Goal: Transaction & Acquisition: Purchase product/service

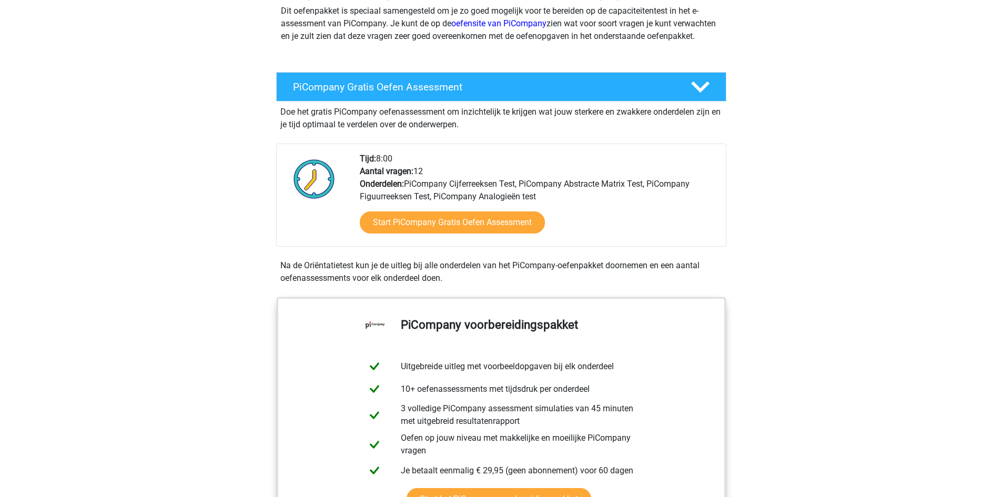
scroll to position [158, 0]
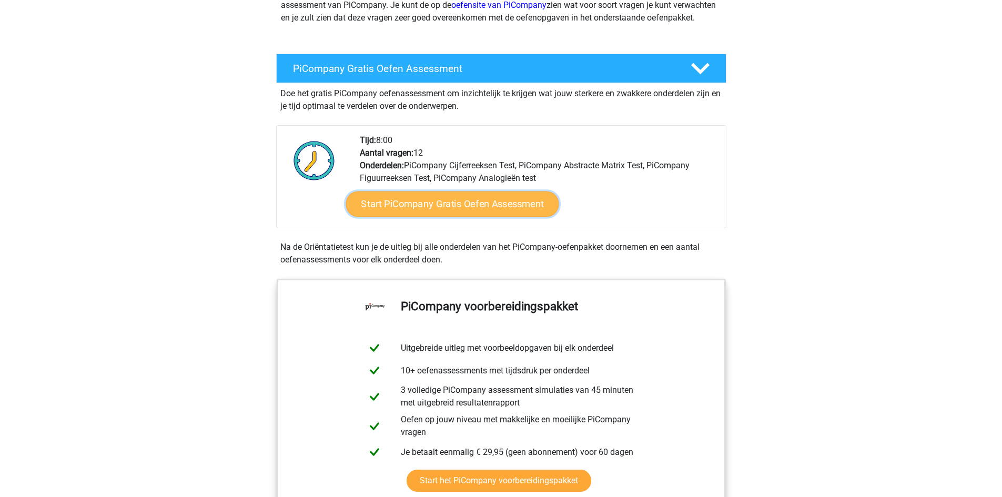
click at [487, 217] on link "Start PiCompany Gratis Oefen Assessment" at bounding box center [451, 203] width 213 height 25
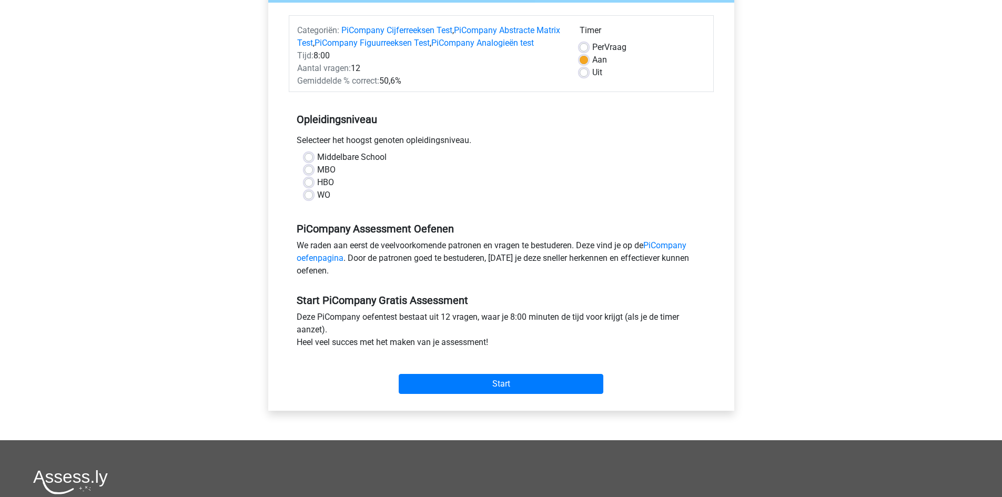
scroll to position [158, 0]
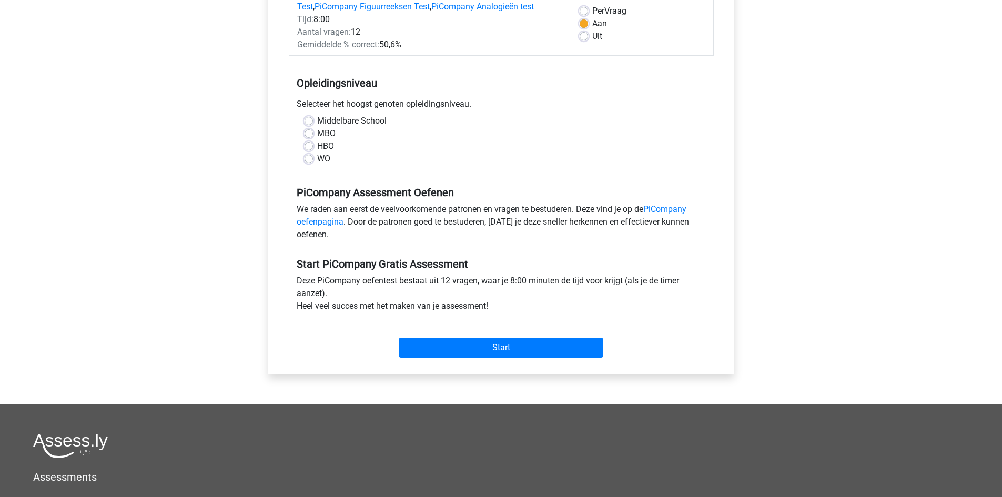
click at [317, 152] on label "HBO" at bounding box center [325, 146] width 17 height 13
click at [311, 150] on input "HBO" at bounding box center [308, 145] width 8 height 11
radio input "true"
click at [517, 358] on input "Start" at bounding box center [501, 348] width 205 height 20
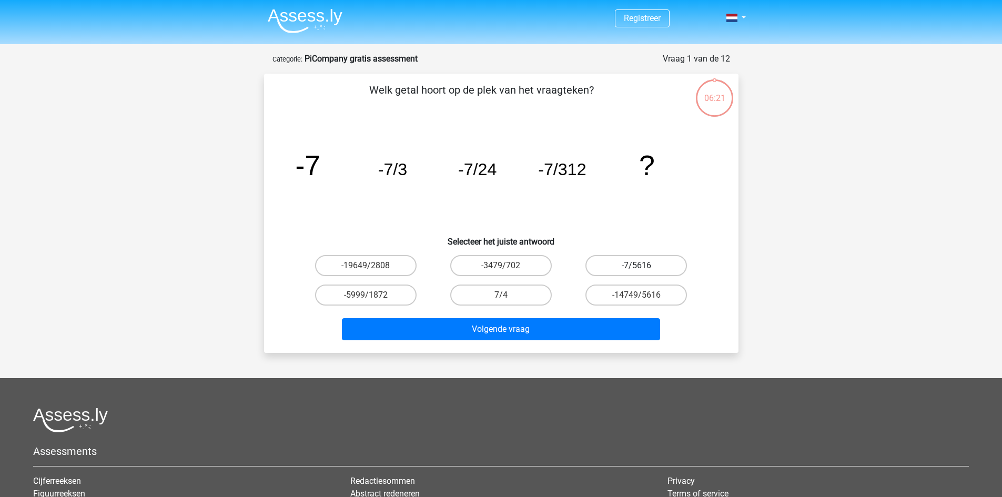
click at [657, 264] on label "-7/5616" at bounding box center [635, 265] width 101 height 21
click at [643, 266] on input "-7/5616" at bounding box center [639, 269] width 7 height 7
radio input "true"
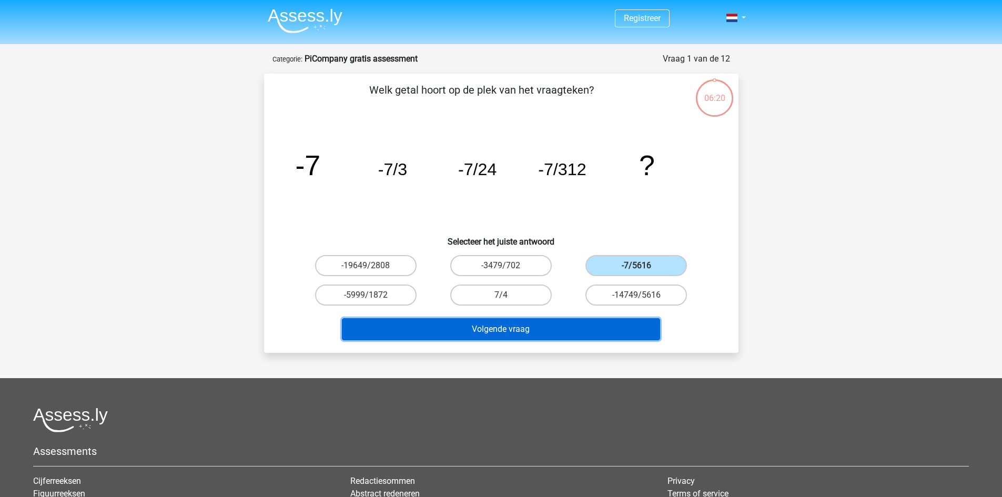
click at [547, 331] on button "Volgende vraag" at bounding box center [501, 329] width 318 height 22
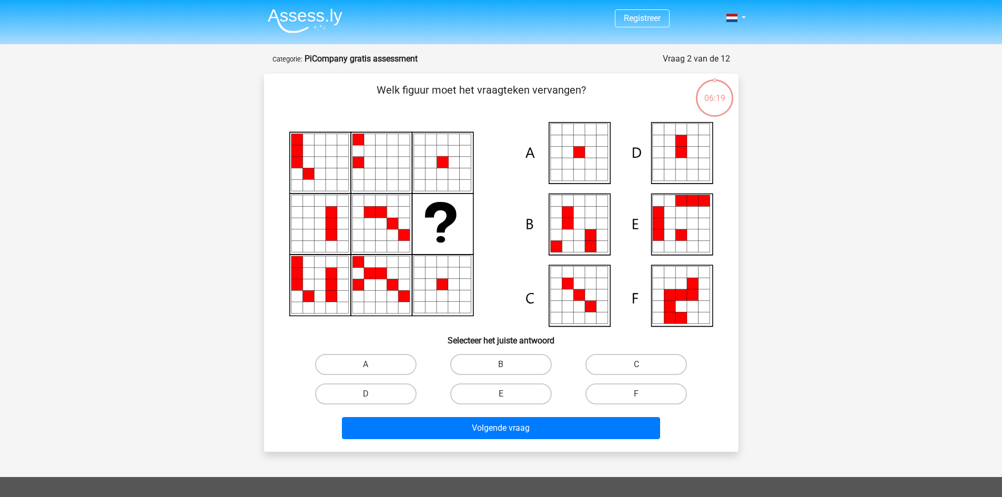
scroll to position [53, 0]
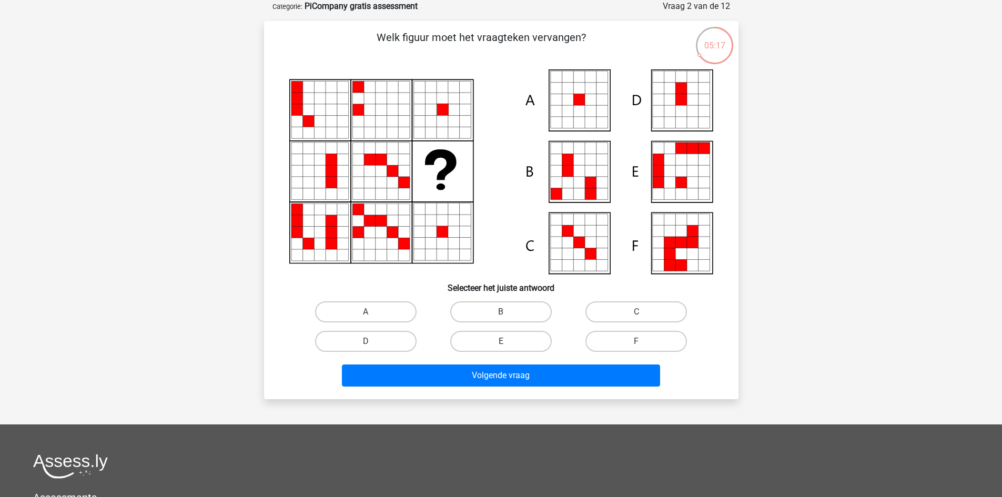
click at [583, 102] on icon at bounding box center [579, 100] width 12 height 12
click at [375, 312] on label "A" at bounding box center [365, 311] width 101 height 21
click at [372, 312] on input "A" at bounding box center [368, 315] width 7 height 7
radio input "true"
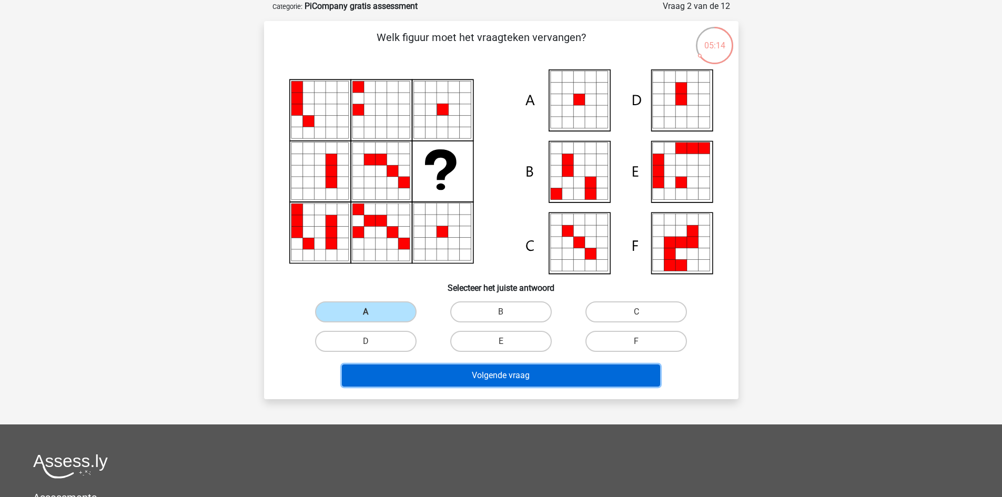
click at [586, 380] on button "Volgende vraag" at bounding box center [501, 375] width 318 height 22
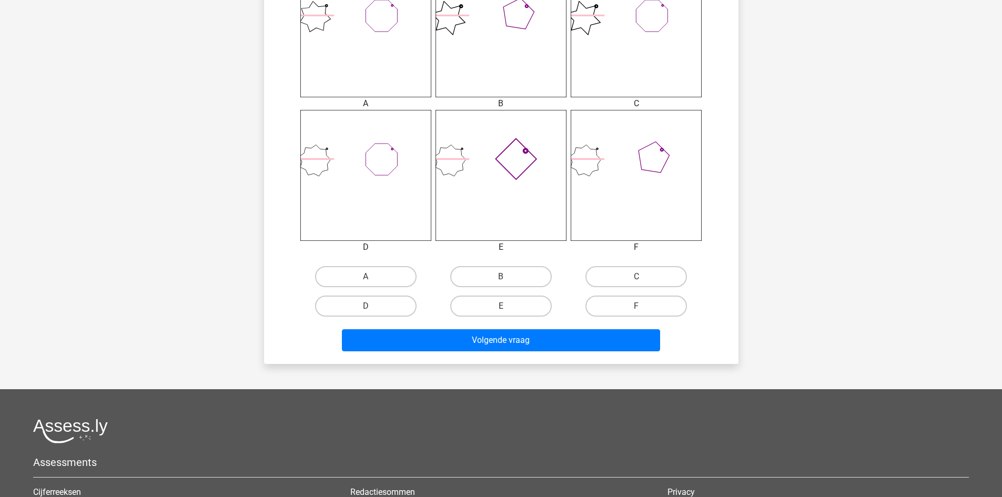
scroll to position [473, 0]
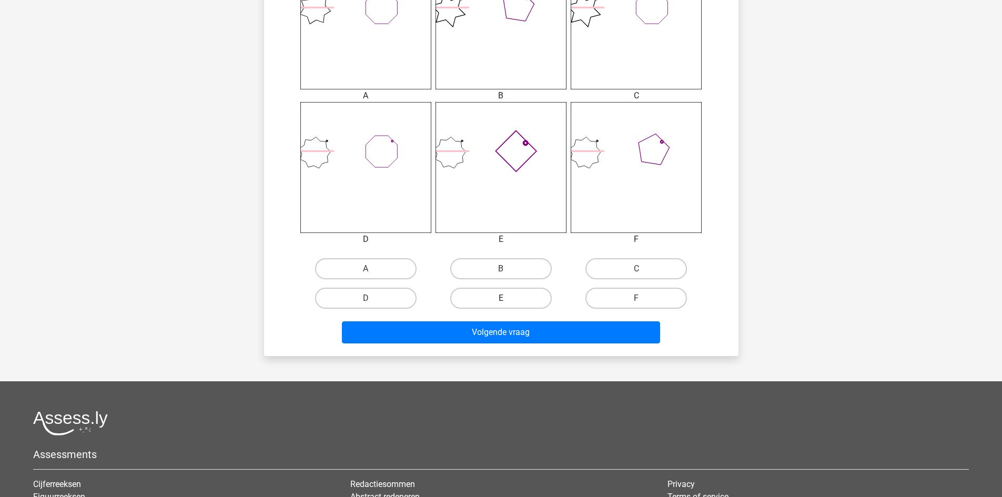
click at [521, 300] on label "E" at bounding box center [500, 298] width 101 height 21
click at [507, 300] on input "E" at bounding box center [504, 301] width 7 height 7
radio input "true"
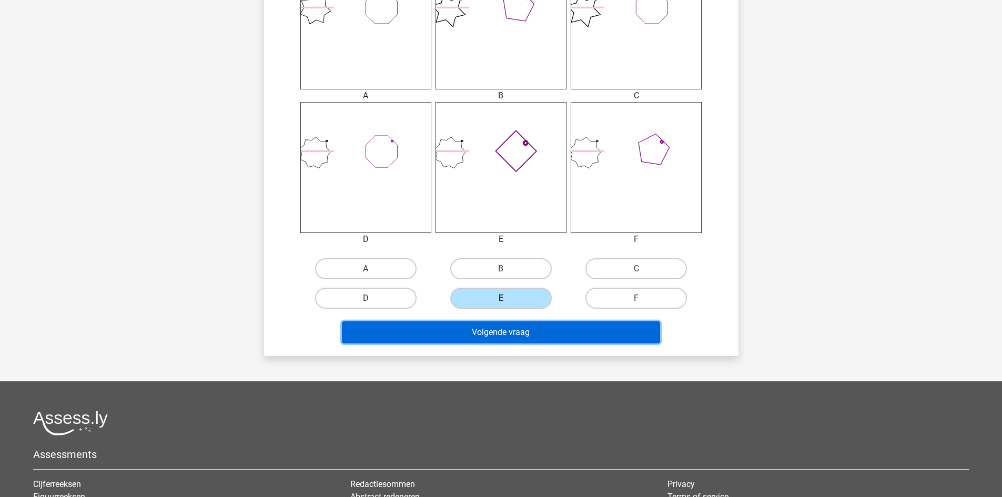
click at [545, 334] on button "Volgende vraag" at bounding box center [501, 332] width 318 height 22
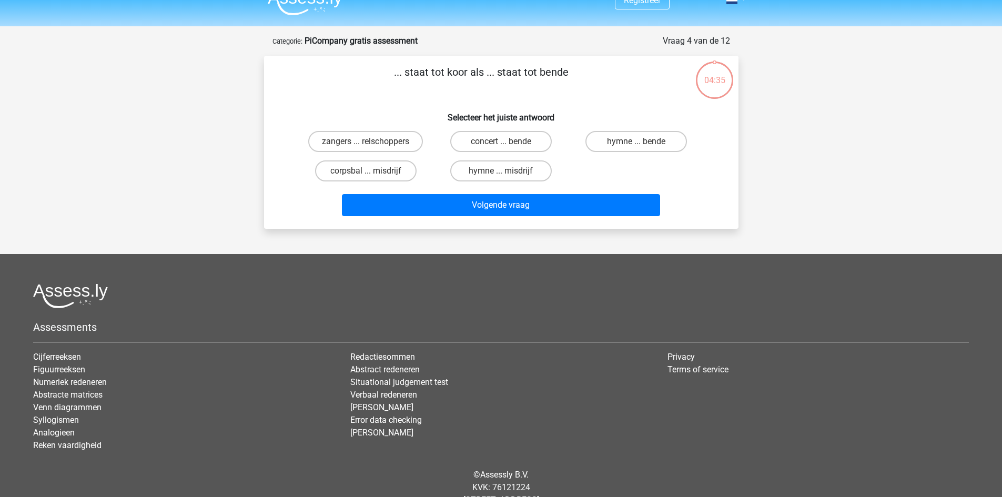
scroll to position [0, 0]
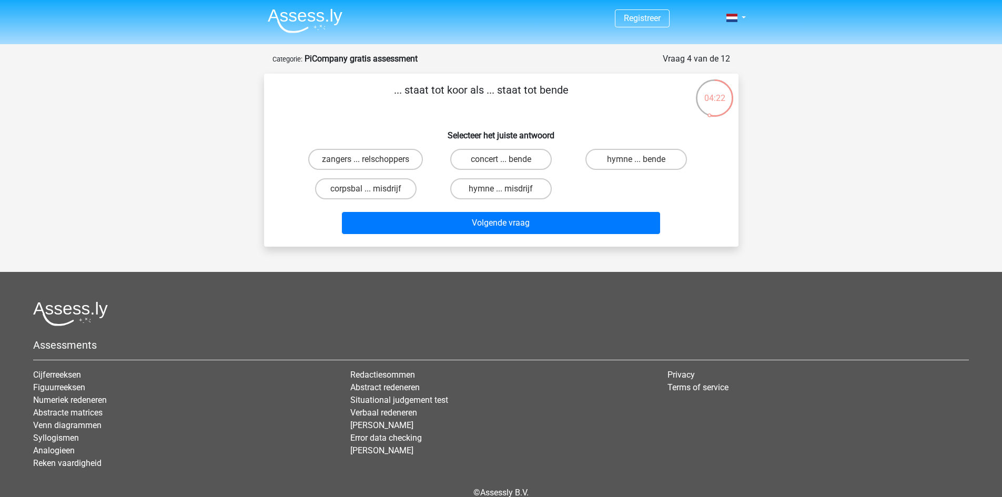
drag, startPoint x: 576, startPoint y: 89, endPoint x: 406, endPoint y: 85, distance: 169.9
click at [406, 85] on p "... staat tot koor als ... staat tot bende" at bounding box center [481, 98] width 401 height 32
click at [395, 108] on p "... staat tot koor als ... staat tot bende" at bounding box center [481, 98] width 401 height 32
click at [405, 160] on label "zangers ... relschoppers" at bounding box center [365, 159] width 115 height 21
click at [372, 160] on input "zangers ... relschoppers" at bounding box center [368, 162] width 7 height 7
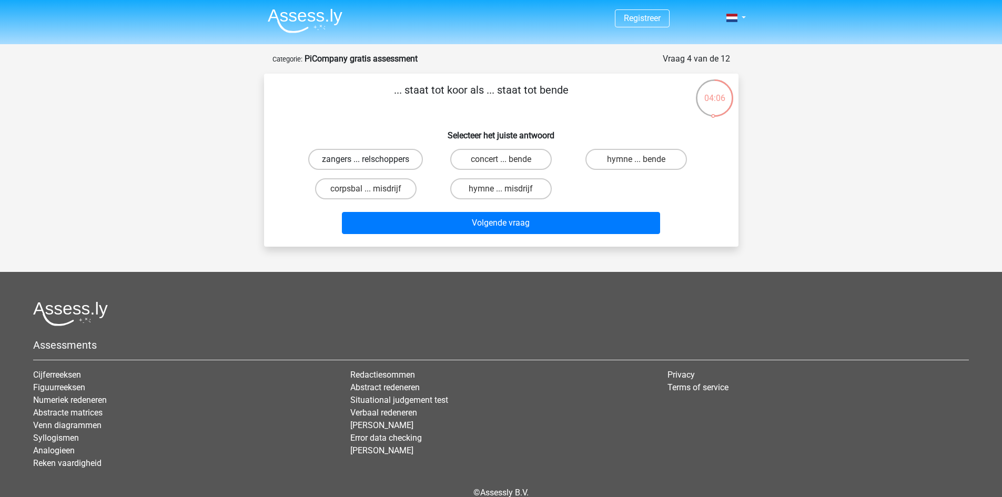
radio input "true"
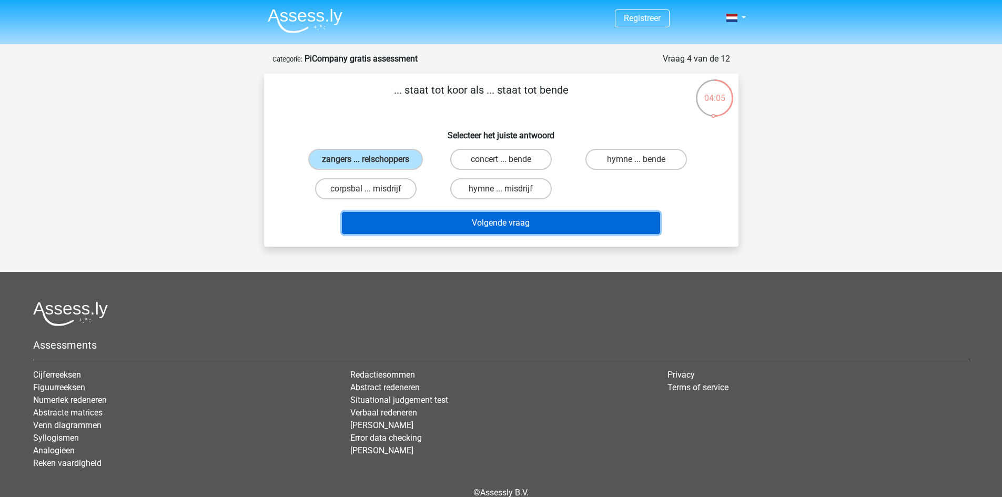
click at [568, 228] on button "Volgende vraag" at bounding box center [501, 223] width 318 height 22
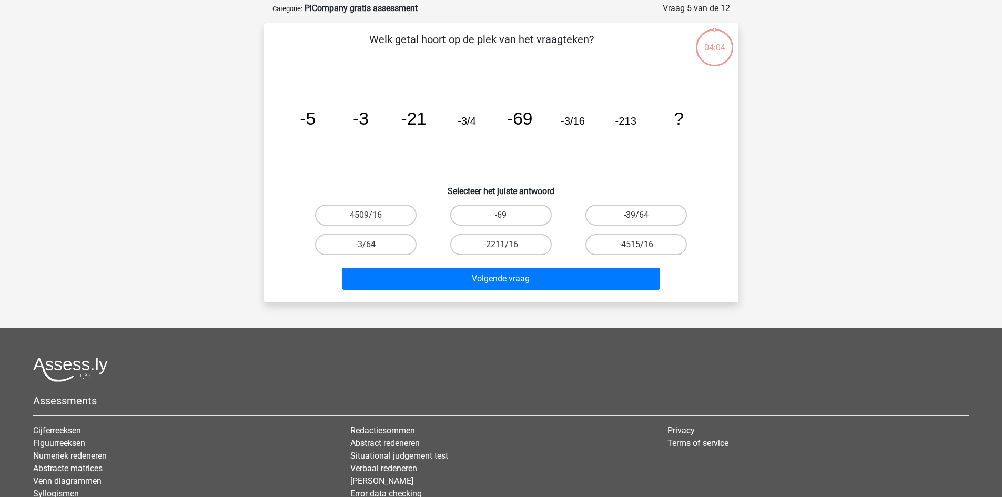
scroll to position [53, 0]
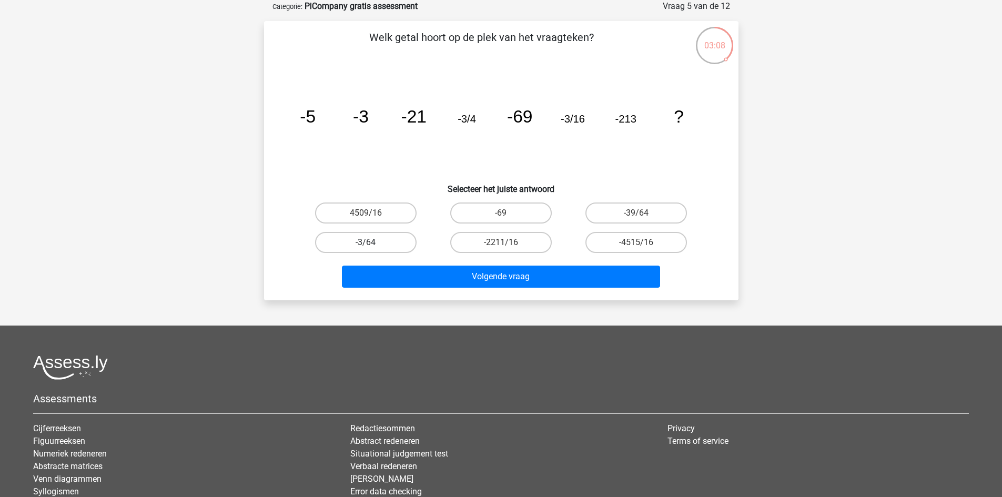
click at [379, 243] on label "-3/64" at bounding box center [365, 242] width 101 height 21
click at [372, 243] on input "-3/64" at bounding box center [368, 245] width 7 height 7
radio input "true"
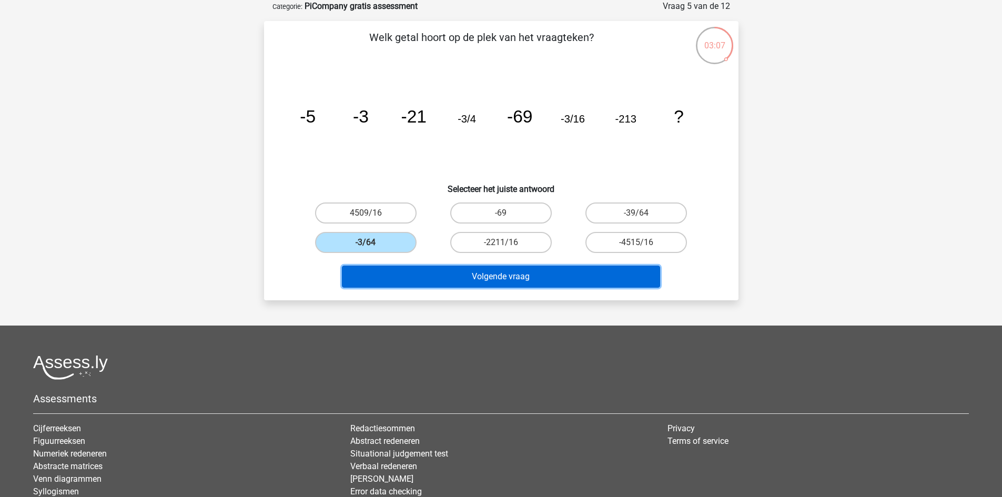
click at [487, 271] on button "Volgende vraag" at bounding box center [501, 277] width 318 height 22
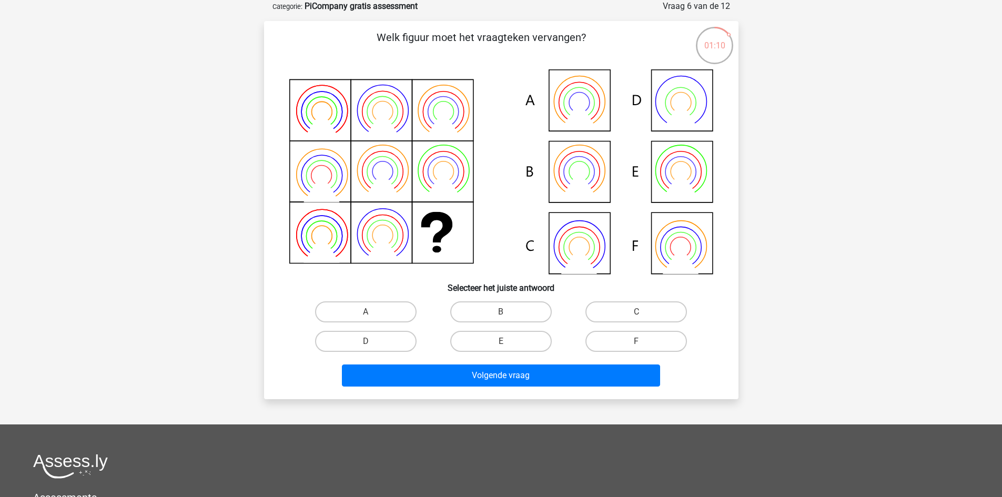
click at [691, 181] on icon at bounding box center [501, 171] width 424 height 205
click at [507, 343] on input "E" at bounding box center [504, 344] width 7 height 7
radio input "true"
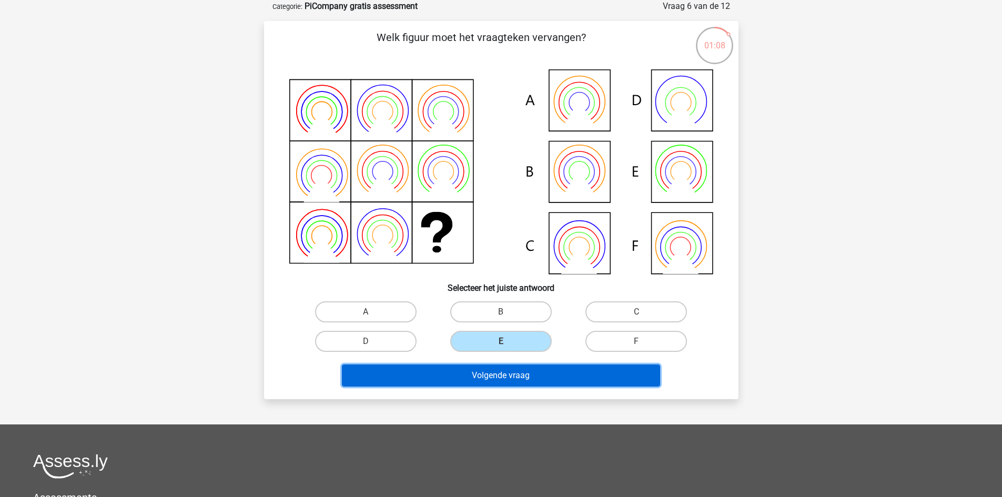
click at [527, 377] on button "Volgende vraag" at bounding box center [501, 375] width 318 height 22
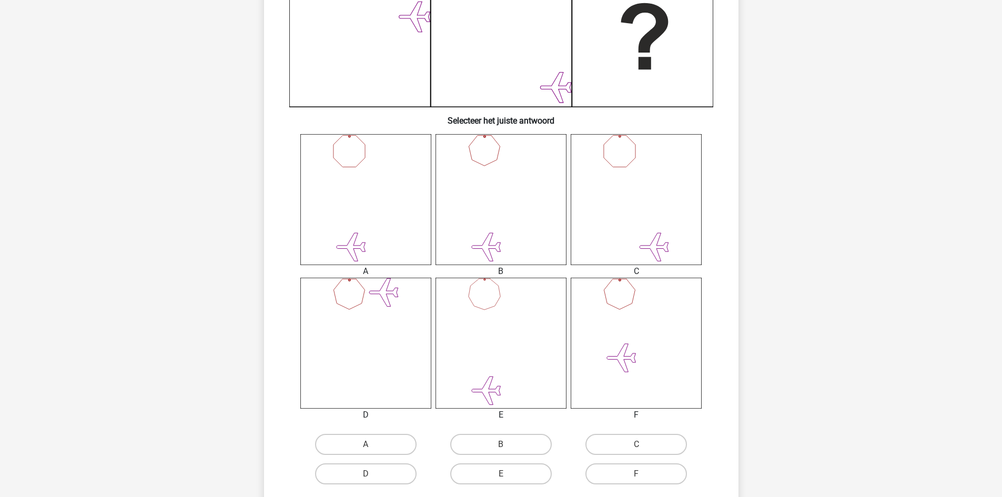
scroll to position [316, 0]
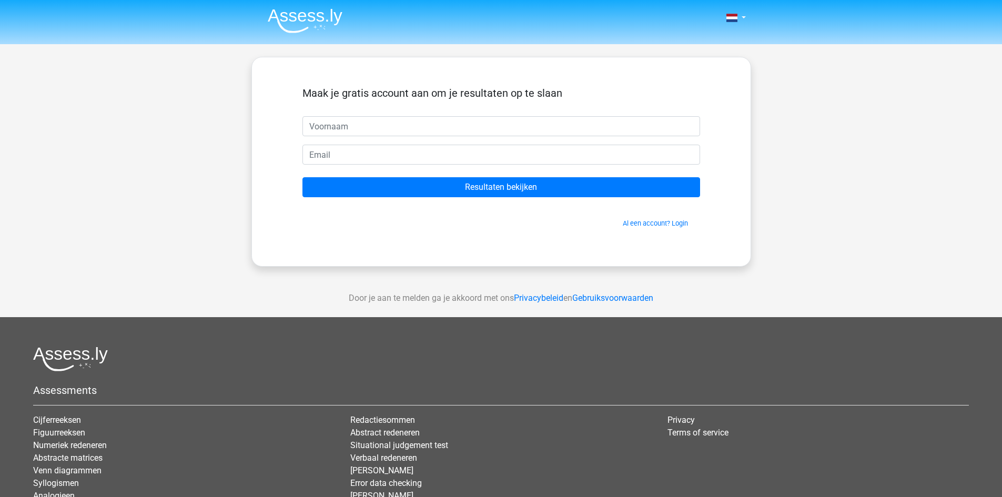
click at [425, 130] on input "text" at bounding box center [501, 126] width 398 height 20
type input "[EMAIL_ADDRESS][DOMAIN_NAME]"
drag, startPoint x: 423, startPoint y: 127, endPoint x: 291, endPoint y: 129, distance: 132.0
click at [291, 129] on div "Maak je gratis account aan om je resultaten op te slaan [EMAIL_ADDRESS][DOMAIN_…" at bounding box center [501, 162] width 448 height 158
click at [365, 147] on input "email" at bounding box center [501, 155] width 398 height 20
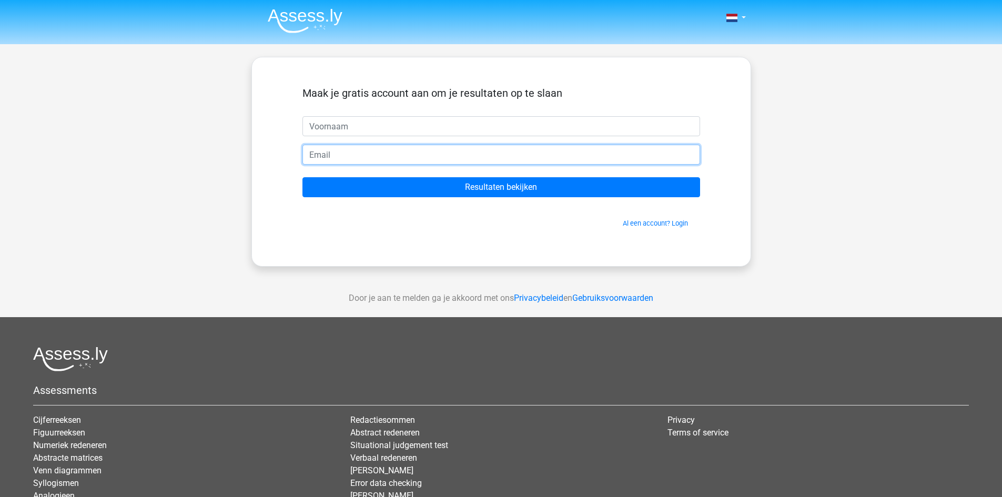
paste input "chawa.abd@gmail.com"
type input "chawa.abd@gmail.com"
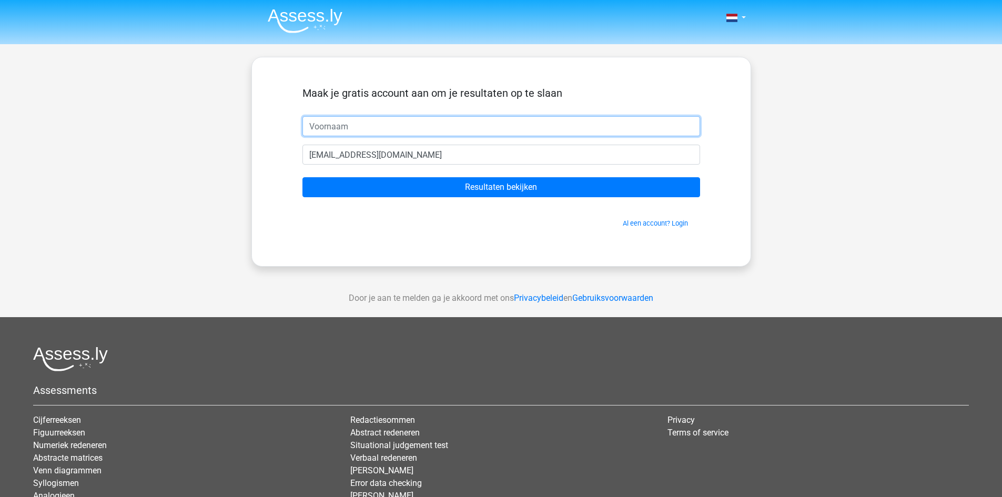
click at [361, 127] on input "text" at bounding box center [501, 126] width 398 height 20
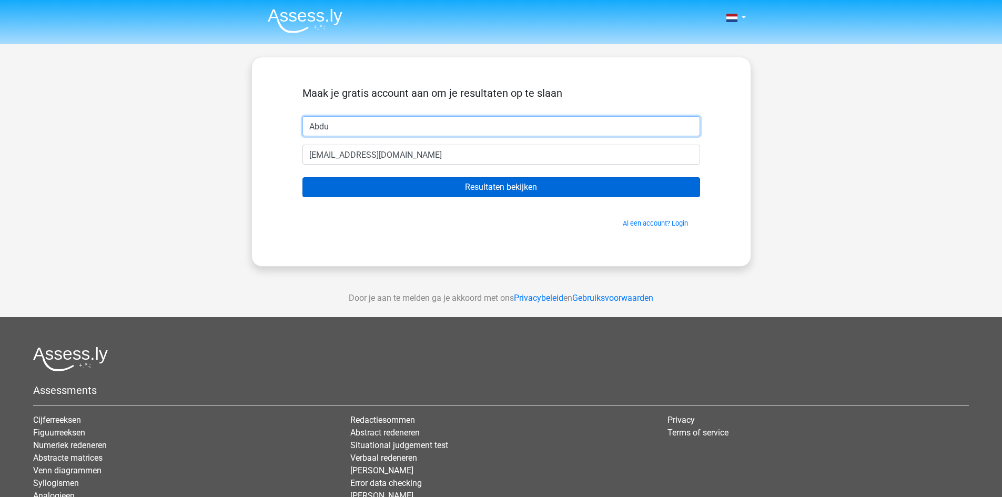
type input "Abdu"
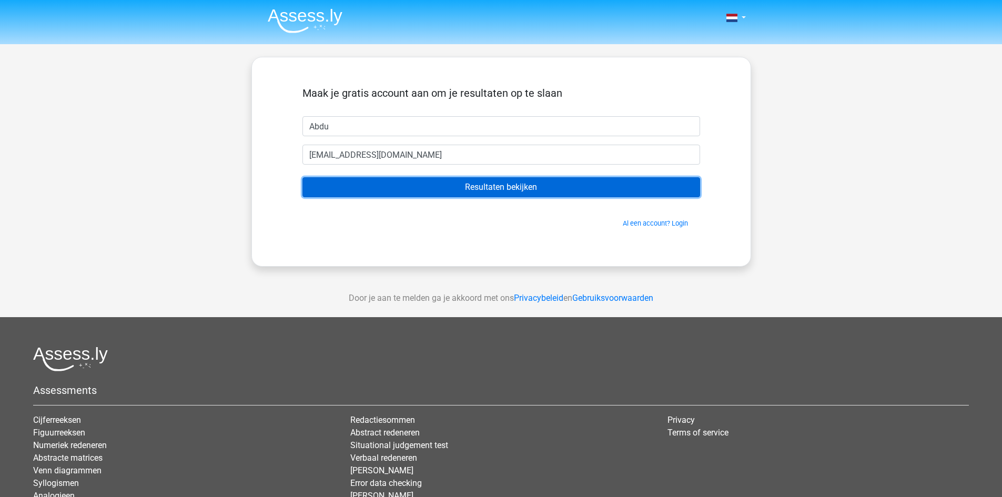
click at [525, 191] on input "Resultaten bekijken" at bounding box center [501, 187] width 398 height 20
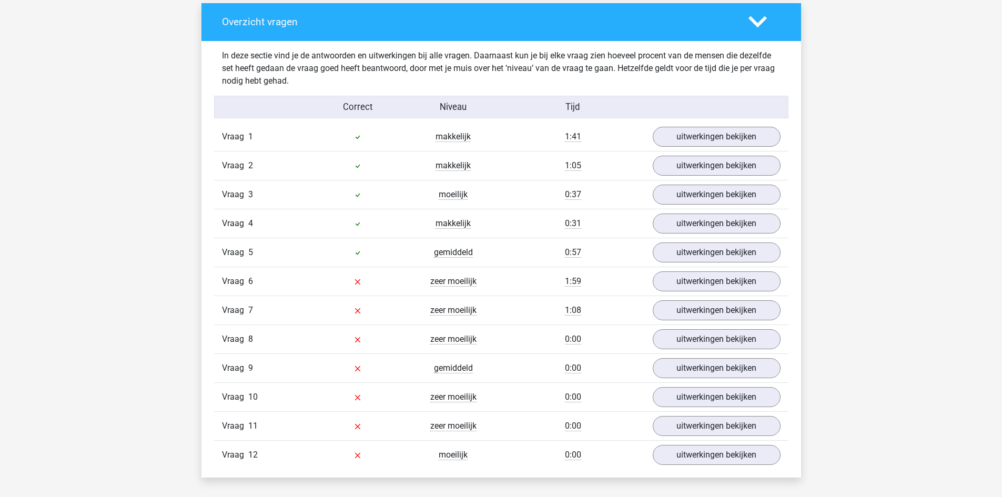
scroll to position [1149, 0]
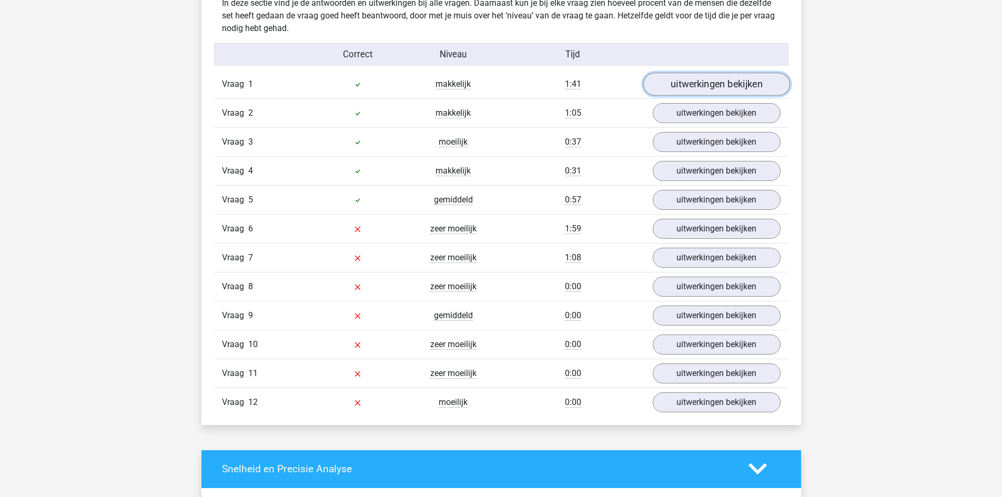
click at [700, 89] on link "uitwerkingen bekijken" at bounding box center [716, 84] width 147 height 23
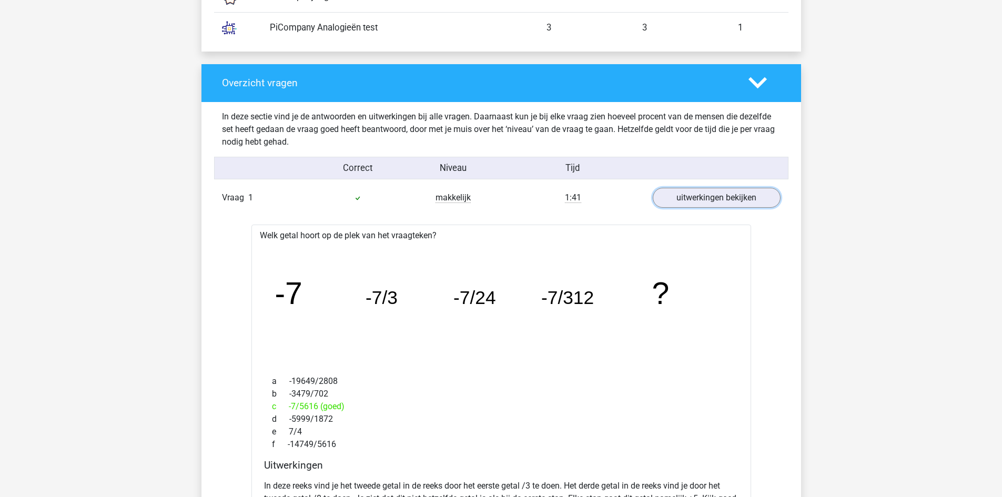
scroll to position [991, 0]
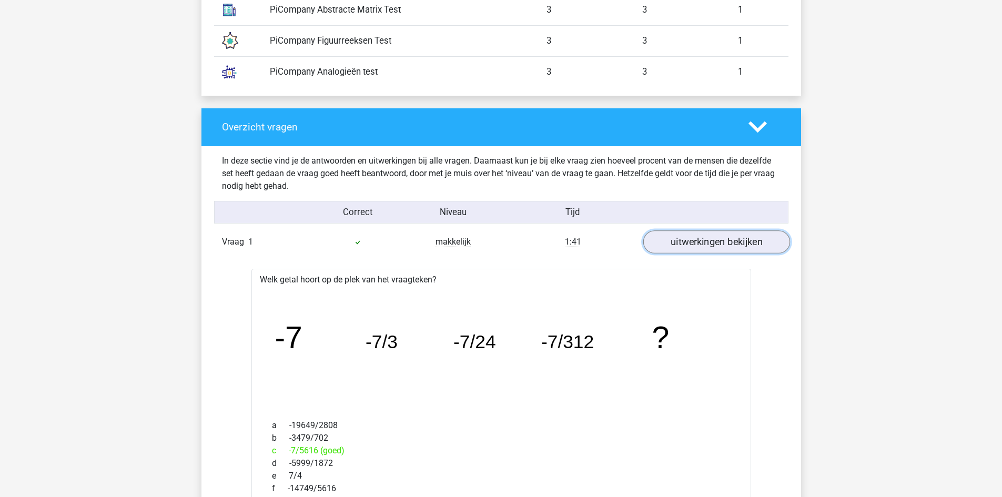
click at [708, 240] on link "uitwerkingen bekijken" at bounding box center [716, 241] width 147 height 23
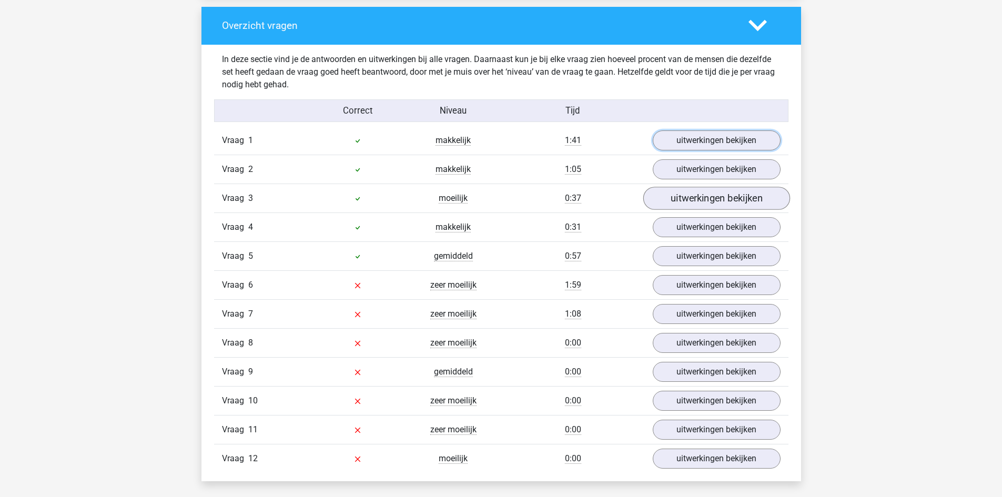
scroll to position [1096, 0]
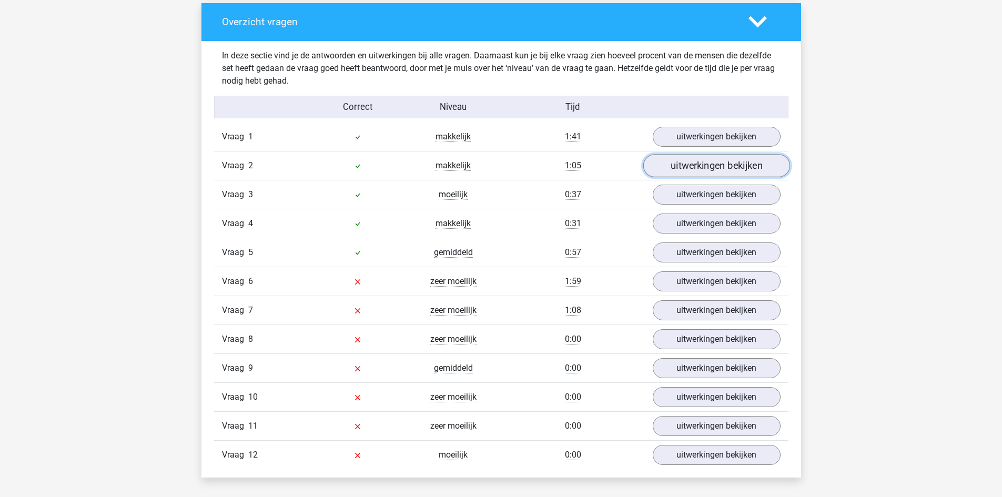
click at [733, 167] on link "uitwerkingen bekijken" at bounding box center [716, 165] width 147 height 23
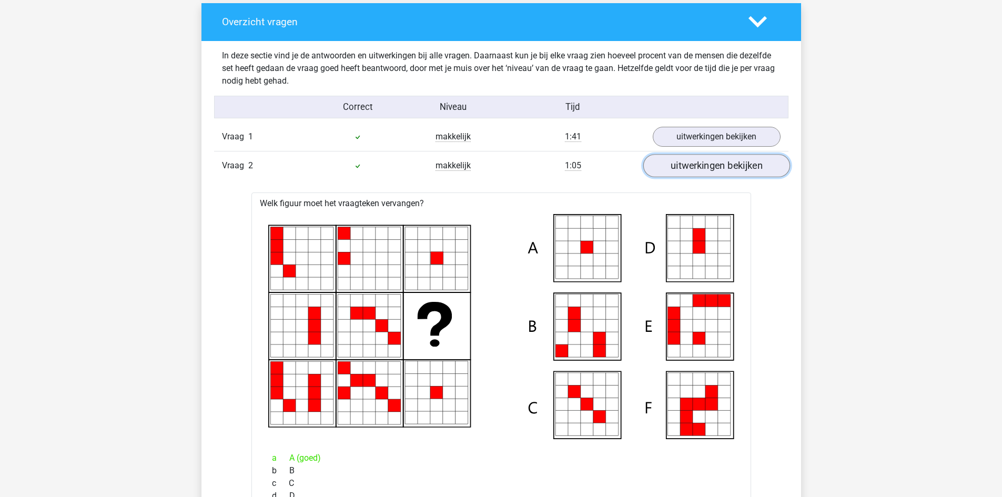
click at [733, 167] on link "uitwerkingen bekijken" at bounding box center [716, 165] width 147 height 23
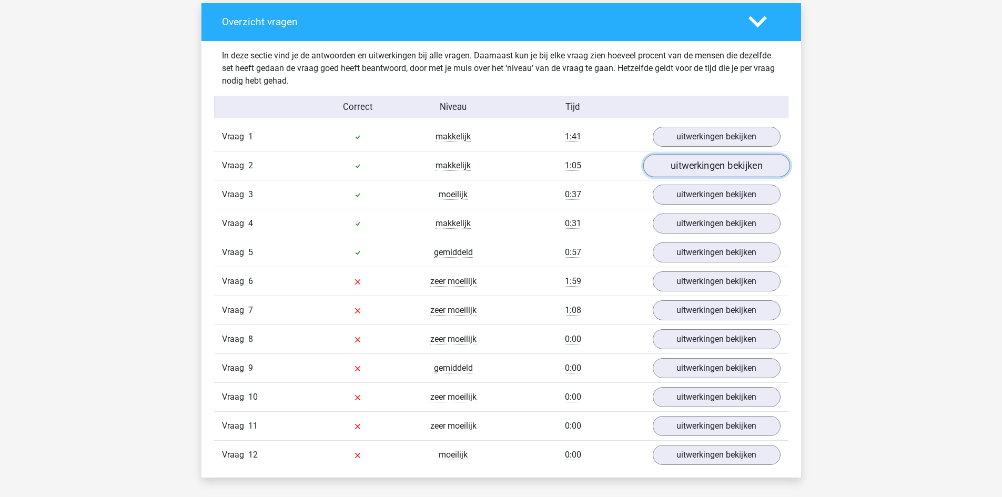
click at [733, 167] on link "uitwerkingen bekijken" at bounding box center [716, 165] width 147 height 23
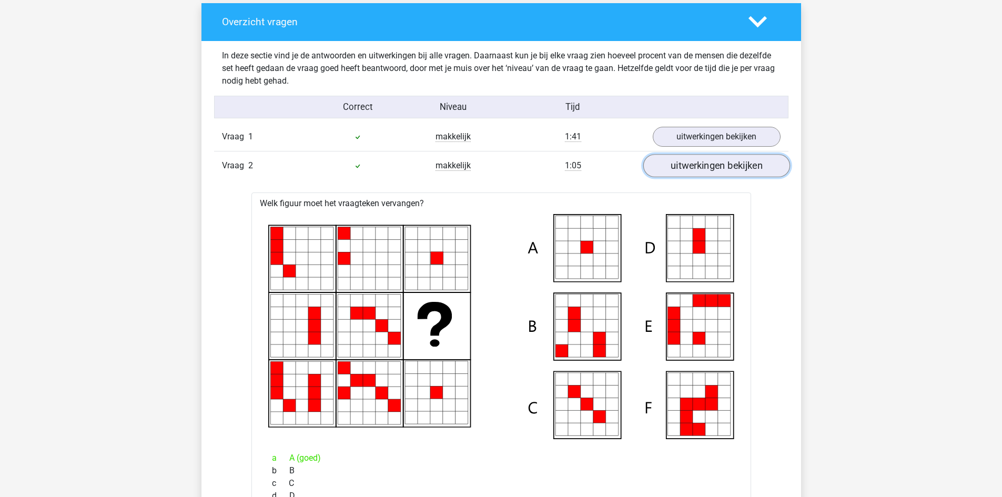
click at [713, 164] on link "uitwerkingen bekijken" at bounding box center [716, 165] width 147 height 23
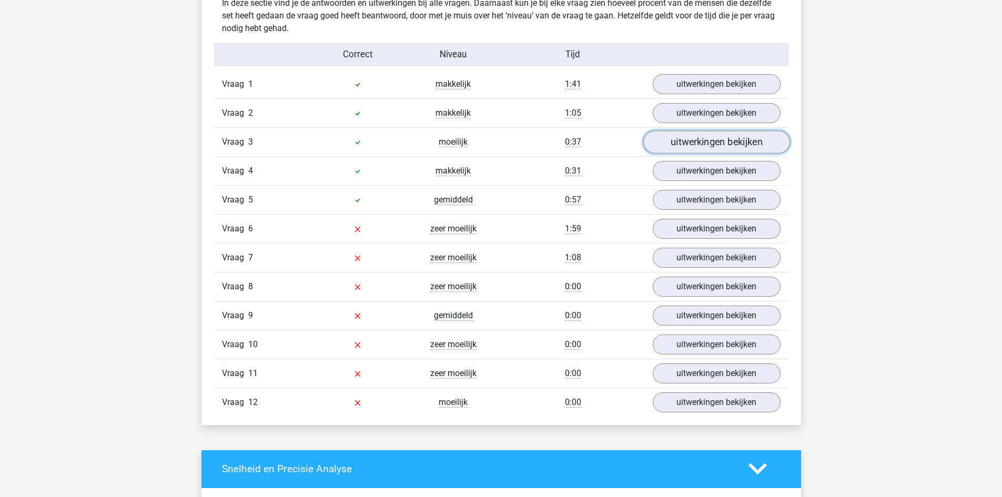
click at [720, 148] on div "Vraag 1 makkelijk 1:41 uitwerkingen bekijken Welk getal hoort op de plek van he…" at bounding box center [501, 243] width 558 height 347
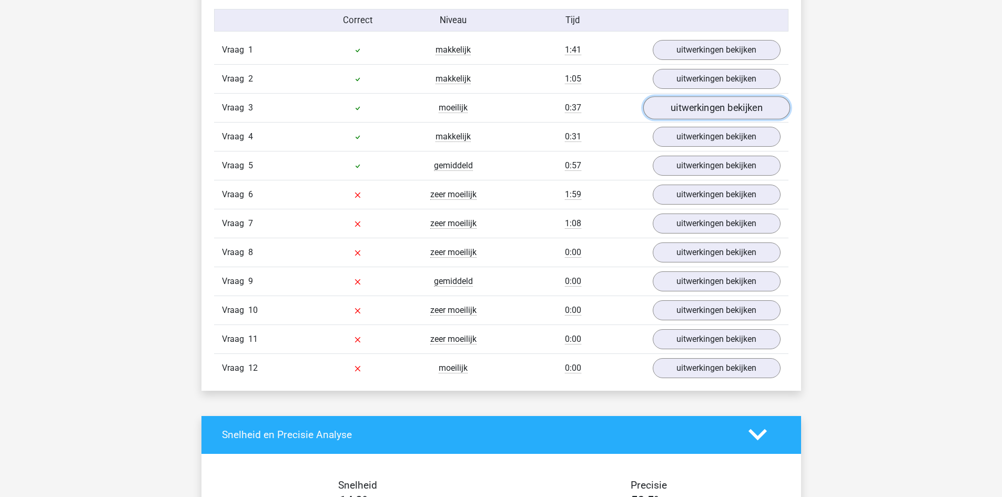
scroll to position [1202, 0]
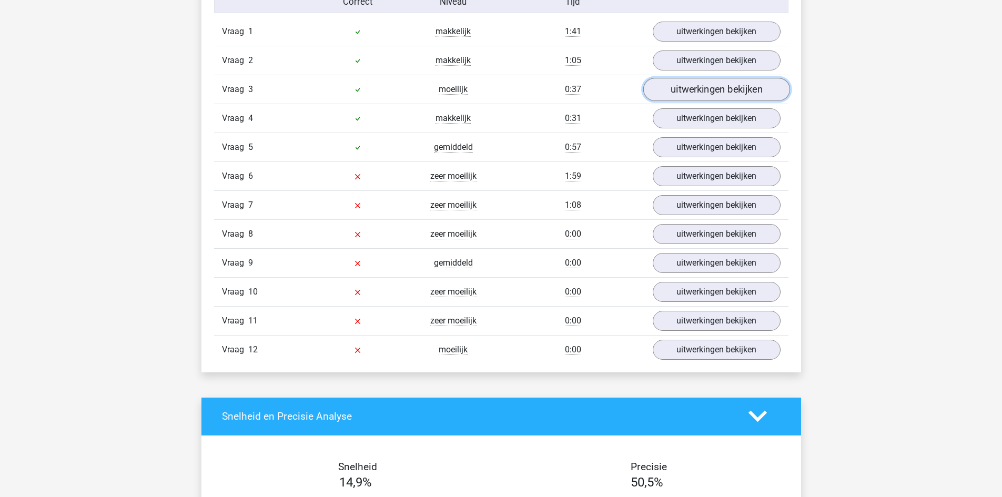
click at [724, 94] on link "uitwerkingen bekijken" at bounding box center [716, 89] width 147 height 23
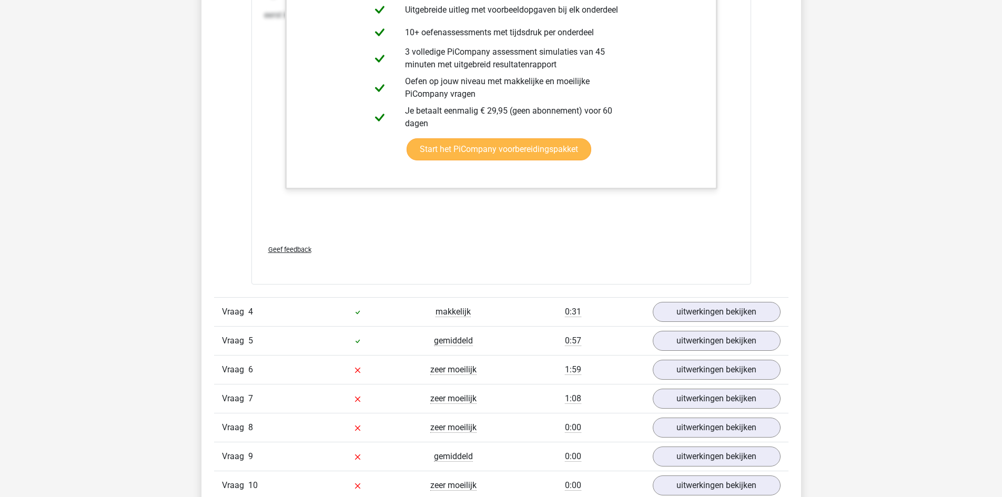
scroll to position [2096, 0]
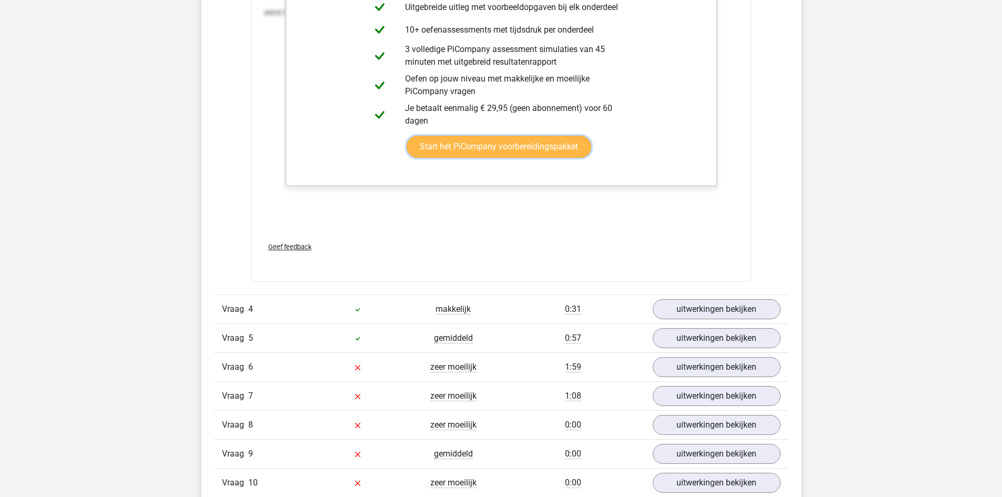
click at [539, 150] on link "Start het PiCompany voorbereidingspakket" at bounding box center [498, 147] width 185 height 22
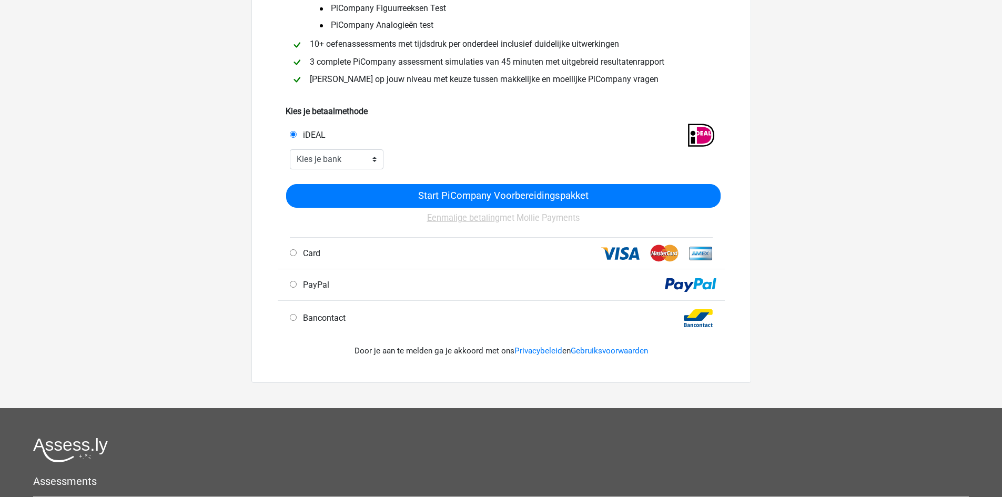
scroll to position [158, 0]
click at [376, 160] on select "Kies je bank ABN AMRO ING Rabobank ASN Bank bunq Knab N26 NN Regiobank Revolut …" at bounding box center [337, 159] width 94 height 20
select select "ideal_[SWIFT_CODE]"
click at [290, 149] on select "Kies je bank ABN AMRO ING Rabobank ASN Bank bunq Knab N26 NN Regiobank Revolut …" at bounding box center [337, 159] width 94 height 20
click at [298, 253] on div "Card" at bounding box center [393, 253] width 223 height 13
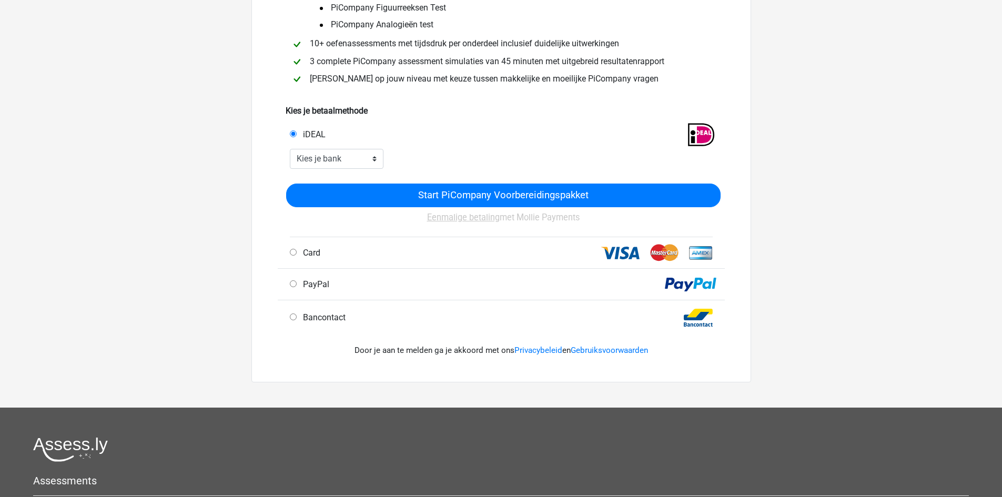
click at [293, 253] on input "Card" at bounding box center [293, 252] width 7 height 7
radio input "true"
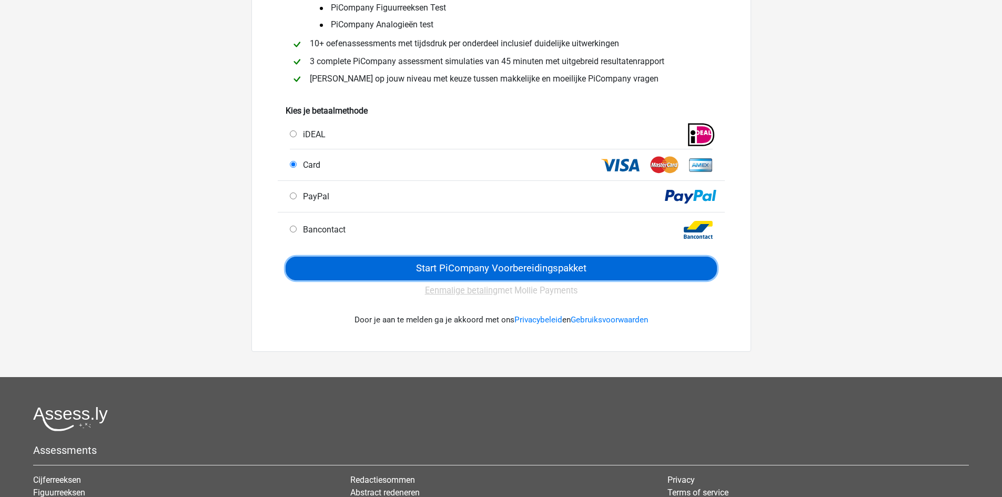
click at [560, 268] on input "Start PiCompany Voorbereidingspakket" at bounding box center [501, 269] width 431 height 24
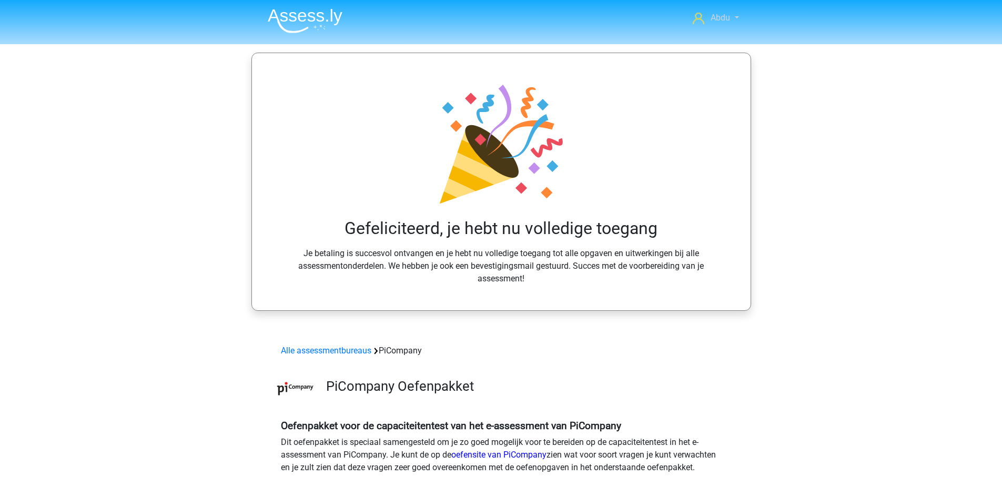
click at [739, 14] on link "Abdu" at bounding box center [715, 18] width 54 height 13
drag, startPoint x: 829, startPoint y: 199, endPoint x: 833, endPoint y: 212, distance: 14.2
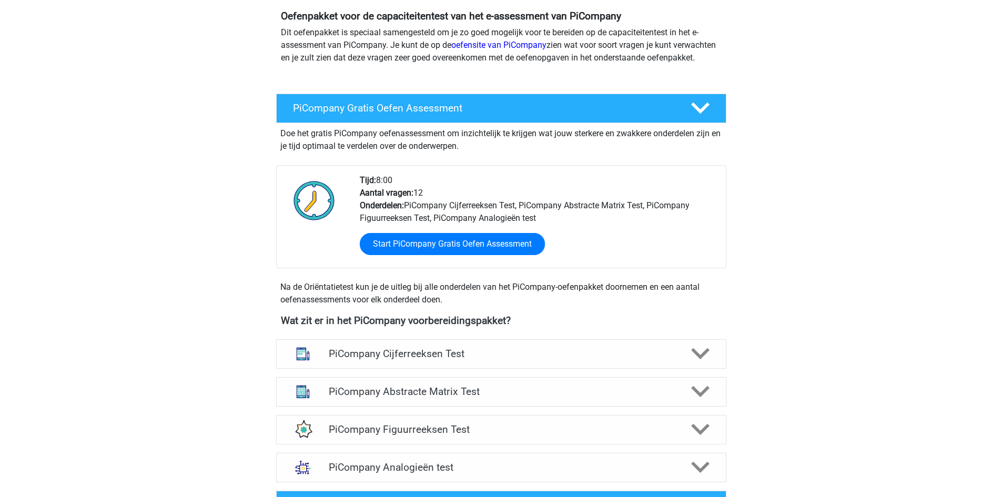
scroll to position [438, 0]
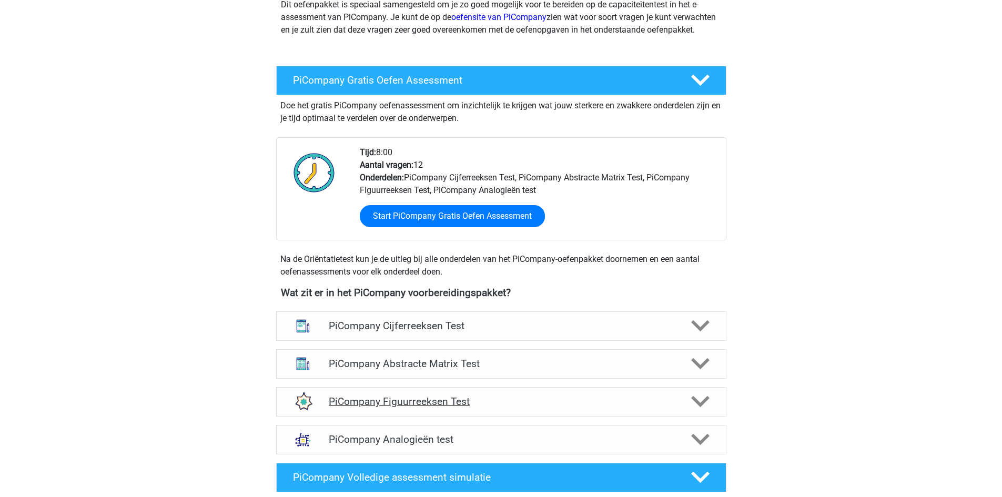
click at [687, 411] on div at bounding box center [699, 401] width 36 height 18
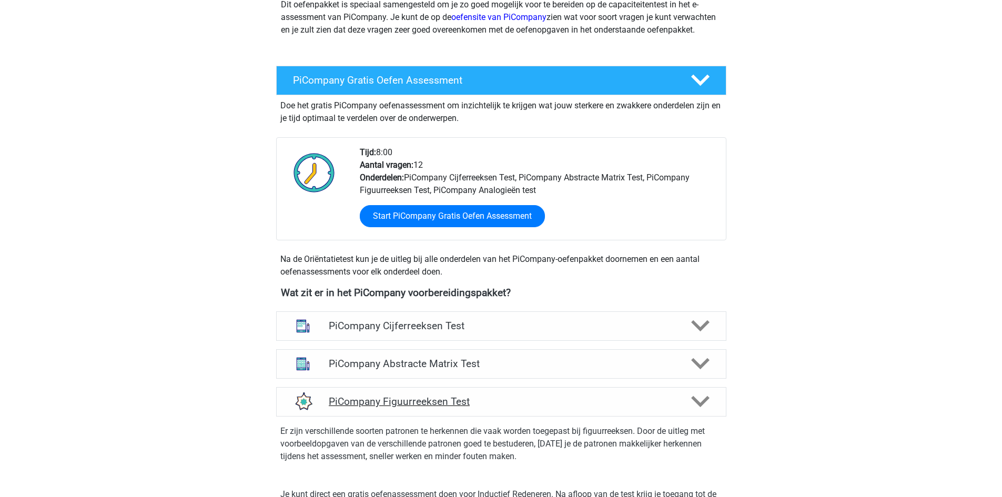
click at [687, 411] on div at bounding box center [699, 401] width 36 height 18
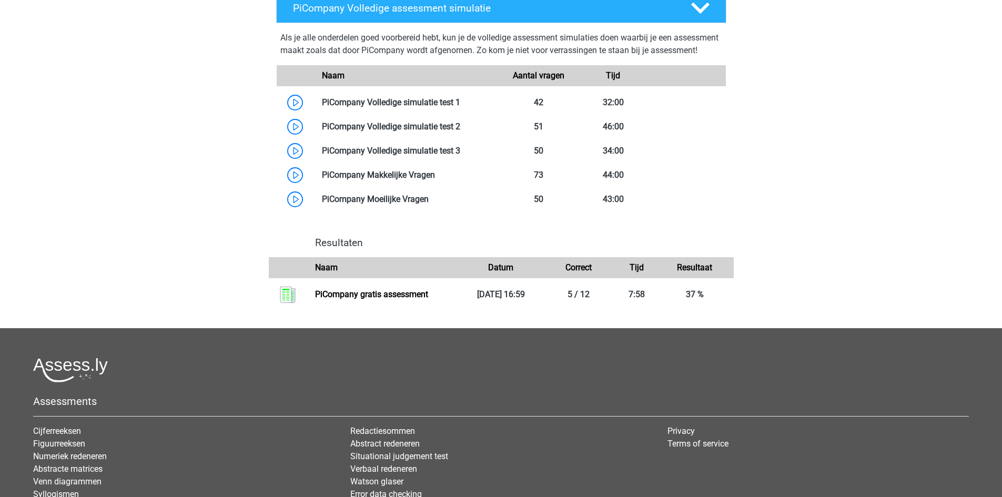
scroll to position [911, 0]
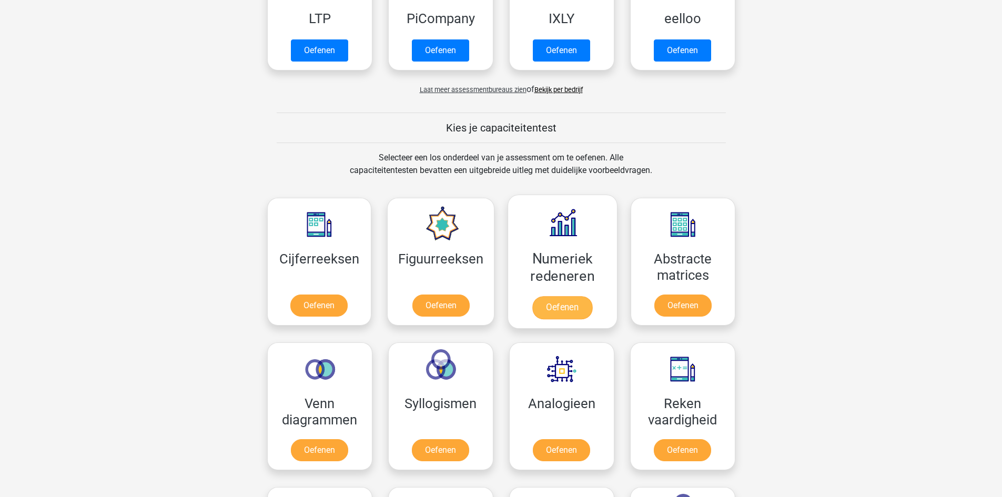
scroll to position [158, 0]
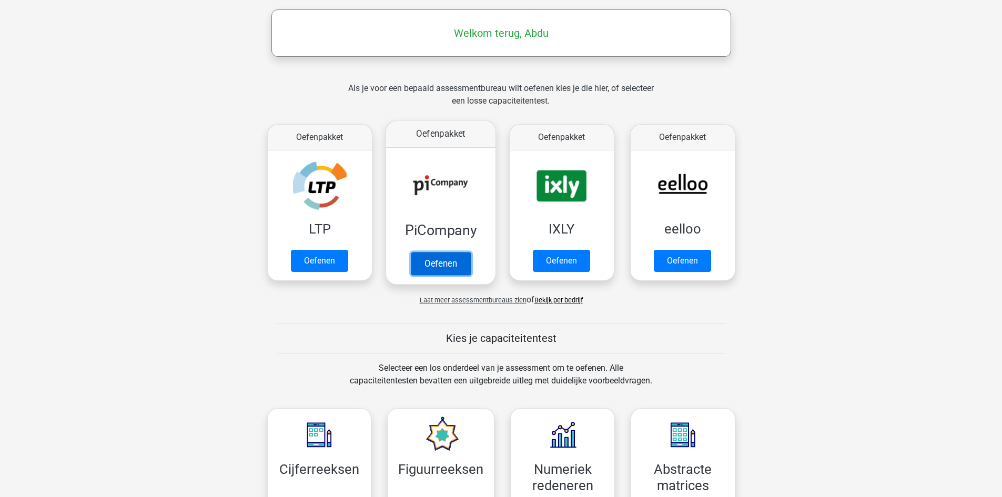
click at [439, 263] on link "Oefenen" at bounding box center [440, 263] width 60 height 23
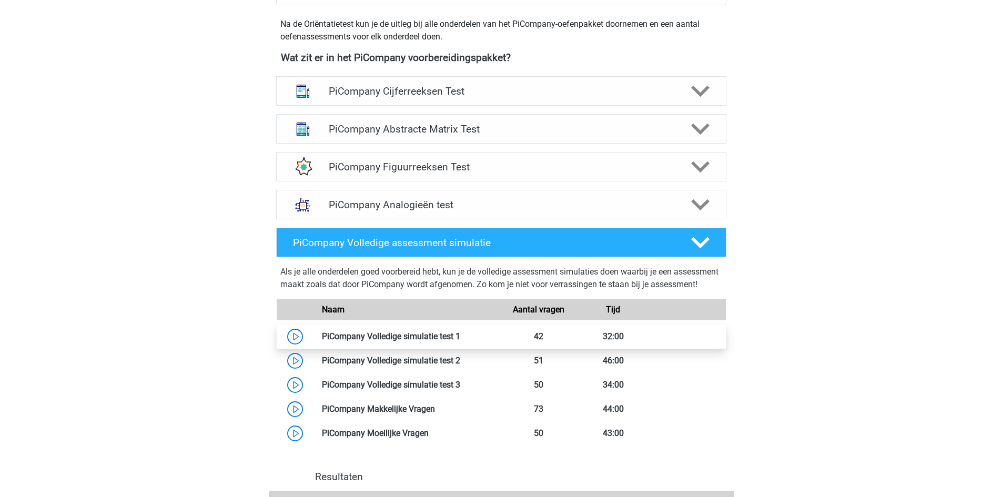
scroll to position [328, 0]
